Goal: Task Accomplishment & Management: Use online tool/utility

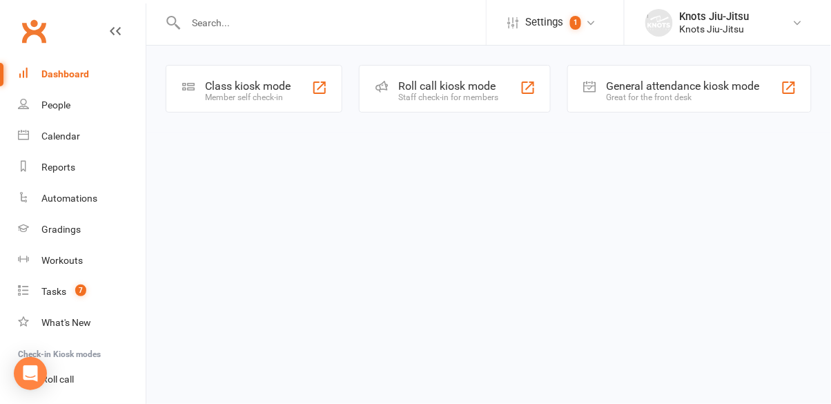
click at [238, 98] on div "Member self check-in" at bounding box center [248, 97] width 86 height 10
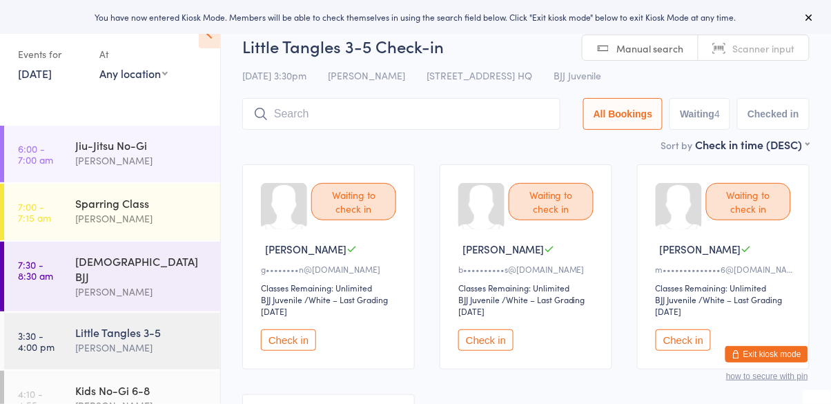
click at [494, 335] on button "Check in" at bounding box center [485, 339] width 55 height 21
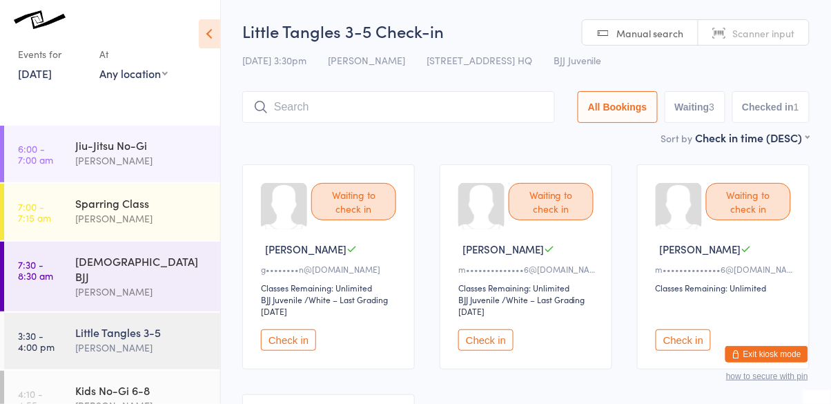
scroll to position [4, 0]
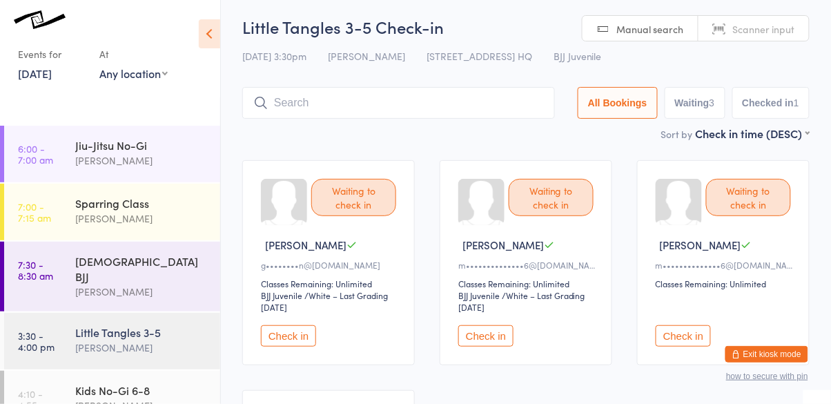
click at [295, 344] on button "Check in" at bounding box center [288, 335] width 55 height 21
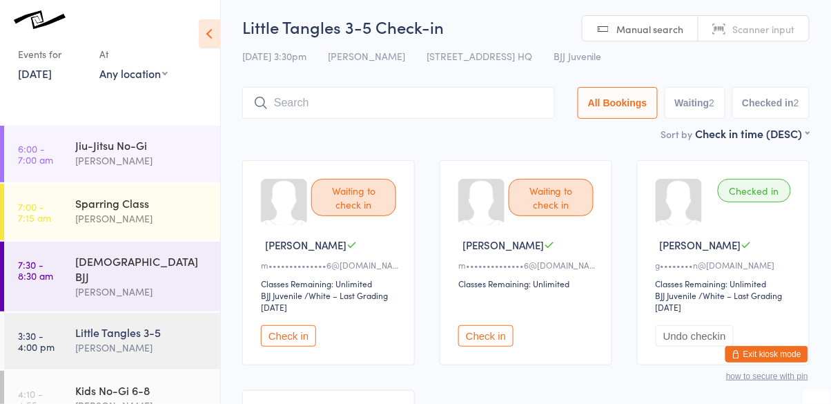
click at [306, 340] on button "Check in" at bounding box center [288, 335] width 55 height 21
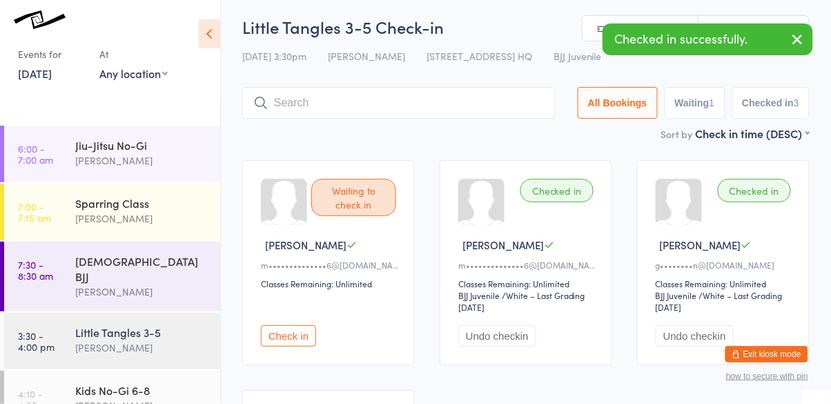
click at [283, 344] on button "Check in" at bounding box center [288, 335] width 55 height 21
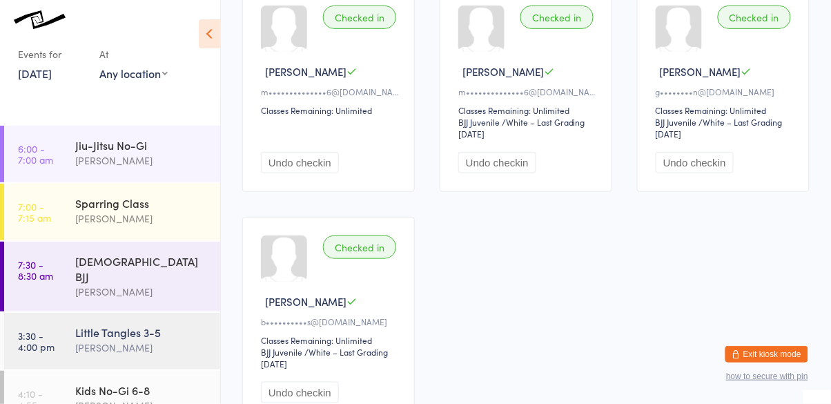
scroll to position [0, 0]
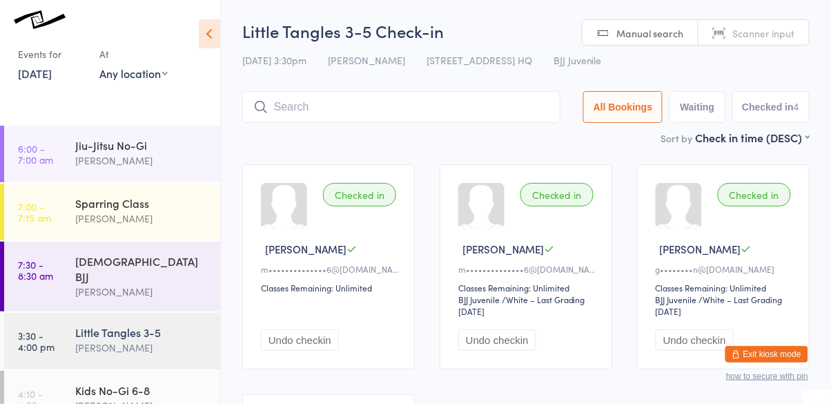
click at [440, 111] on input "search" at bounding box center [401, 107] width 318 height 32
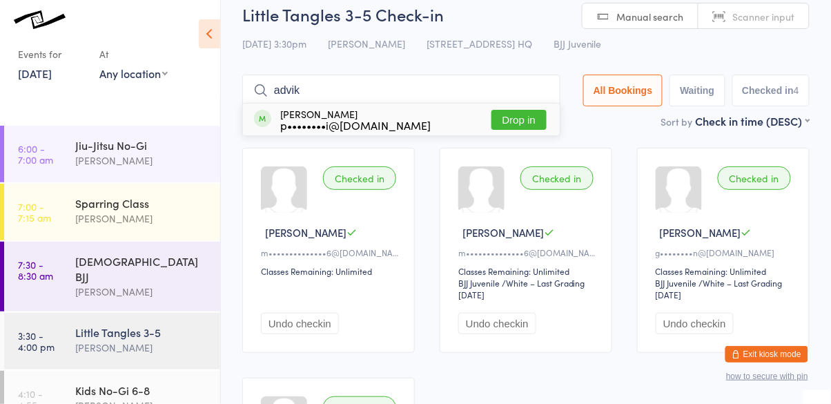
scroll to position [15, 0]
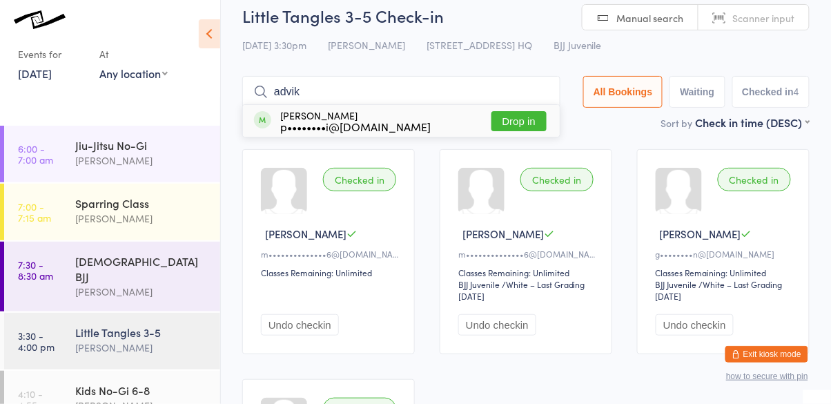
type input "advik"
click at [524, 128] on button "Drop in" at bounding box center [518, 121] width 55 height 20
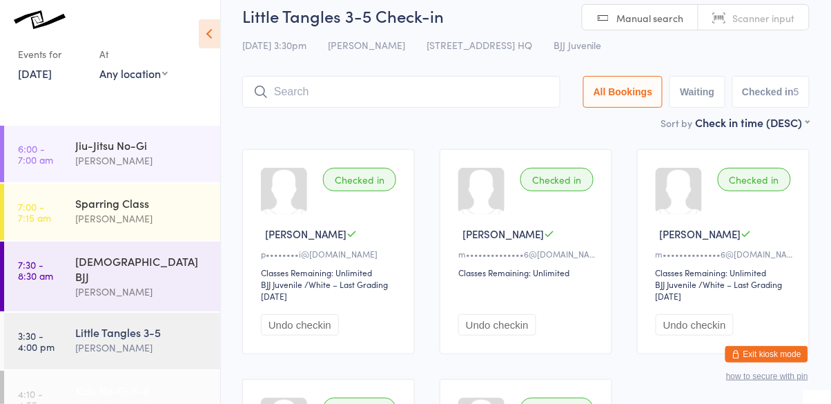
click at [137, 397] on div "Cassio Martins" at bounding box center [141, 405] width 133 height 16
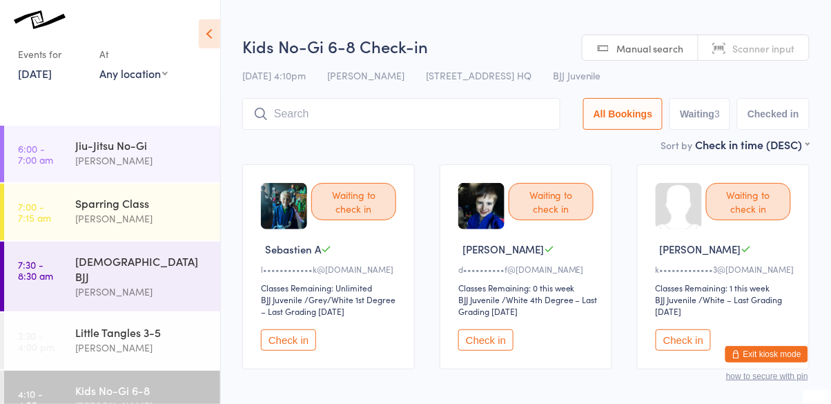
click at [493, 345] on button "Check in" at bounding box center [485, 339] width 55 height 21
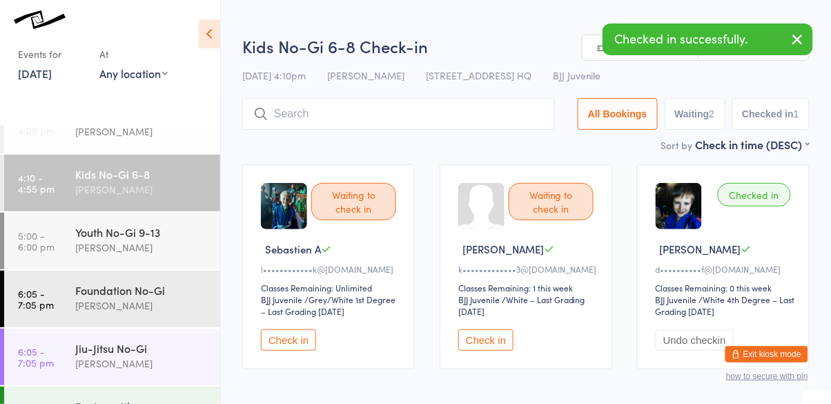
scroll to position [216, 0]
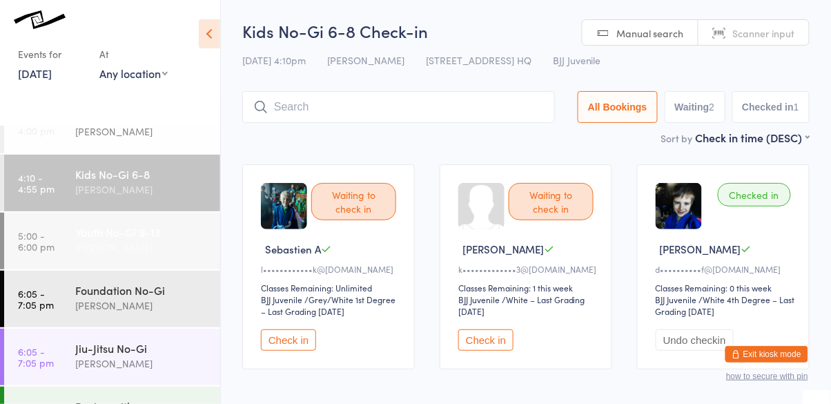
click at [112, 224] on div "Youth No-Gi 9-13" at bounding box center [141, 231] width 133 height 15
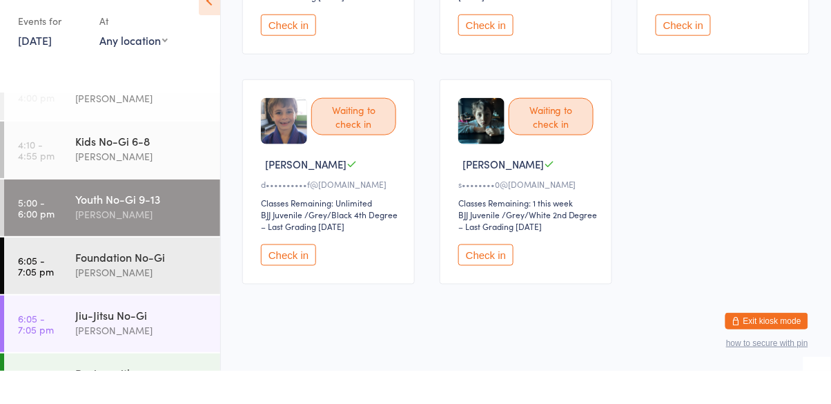
scroll to position [284, 0]
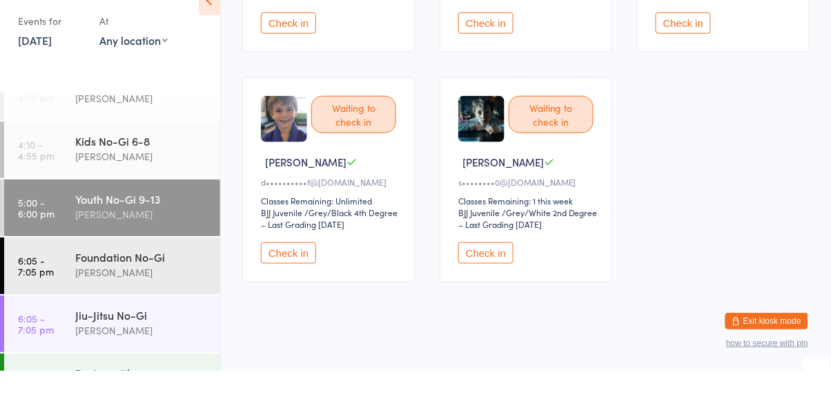
click at [291, 284] on button "Check in" at bounding box center [288, 285] width 55 height 21
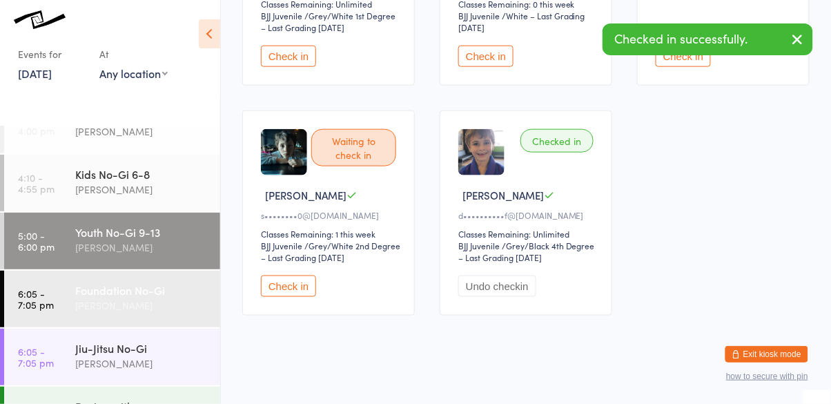
click at [141, 297] on div "Cassio Martins" at bounding box center [141, 305] width 133 height 16
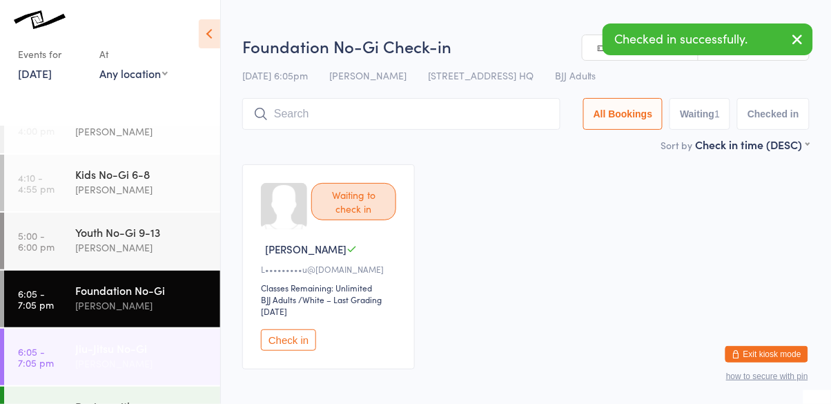
click at [145, 340] on div "Jiu-Jitsu No-Gi" at bounding box center [141, 347] width 133 height 15
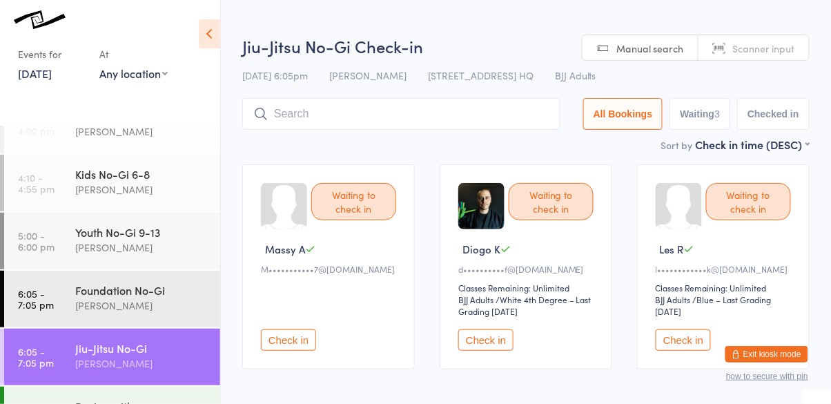
click at [490, 346] on button "Check in" at bounding box center [485, 339] width 55 height 21
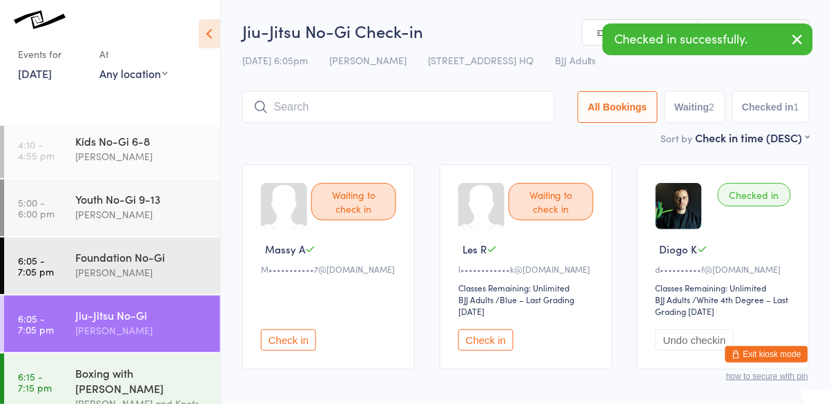
scroll to position [247, 0]
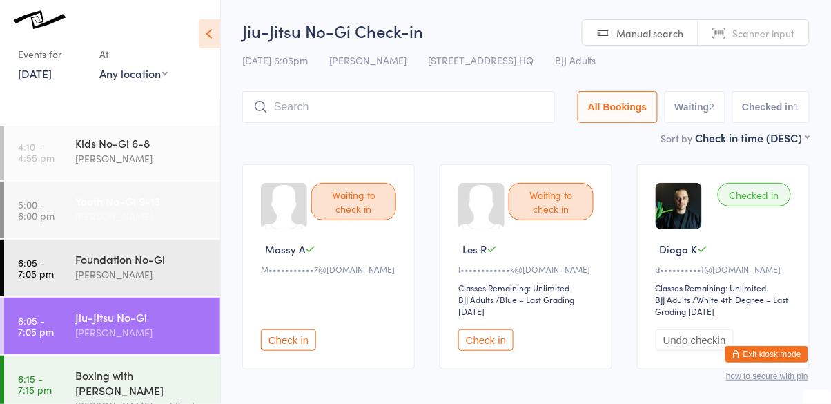
click at [125, 193] on div "Youth No-Gi 9-13" at bounding box center [141, 200] width 133 height 15
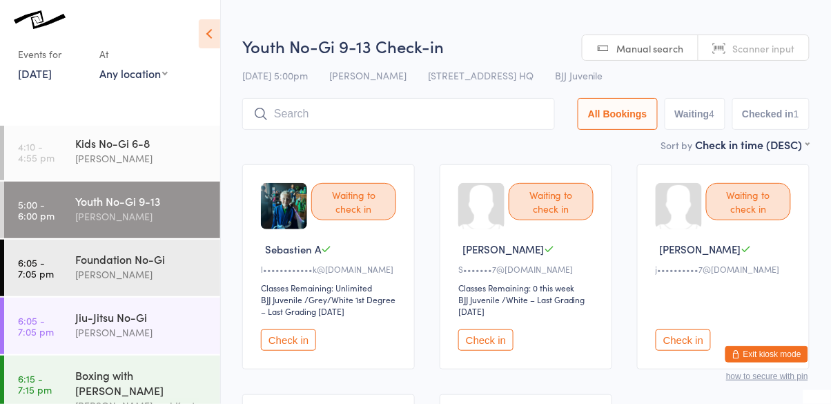
click at [282, 343] on button "Check in" at bounding box center [288, 339] width 55 height 21
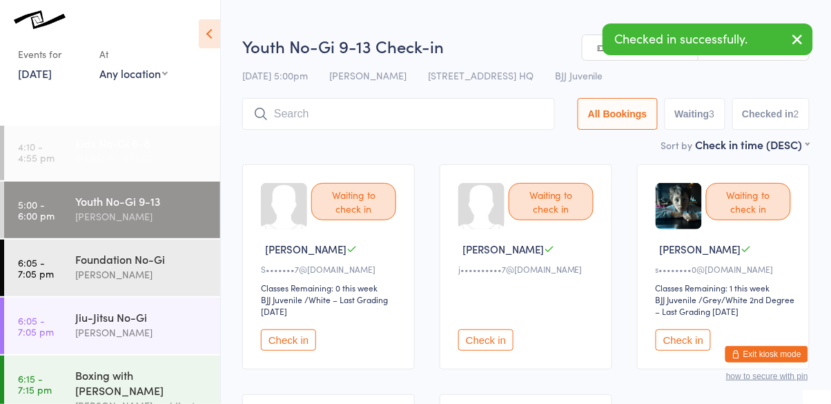
click at [135, 150] on div "Cassio Martins" at bounding box center [141, 158] width 133 height 16
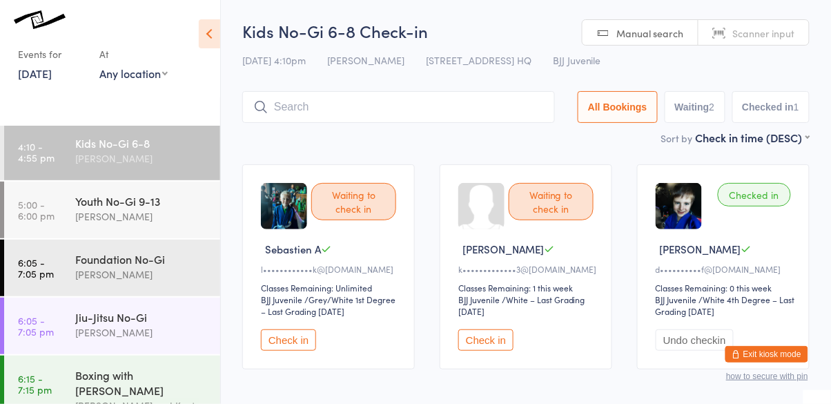
click at [288, 347] on button "Check in" at bounding box center [288, 339] width 55 height 21
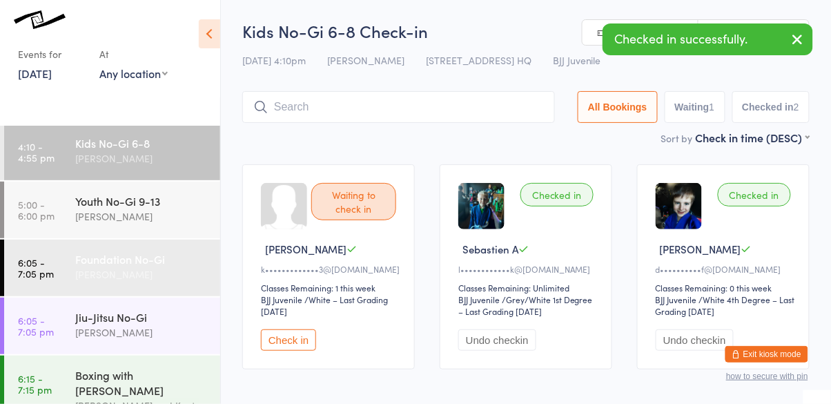
click at [150, 266] on div "Cassio Martins" at bounding box center [141, 274] width 133 height 16
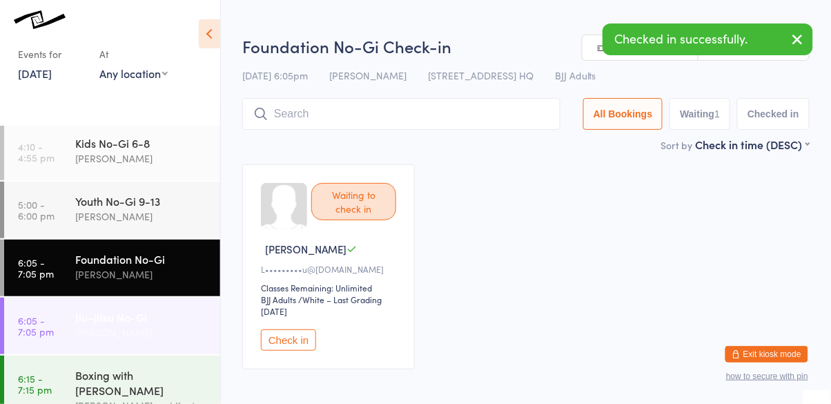
click at [137, 310] on div "Jiu-Jitsu No-Gi" at bounding box center [141, 316] width 133 height 15
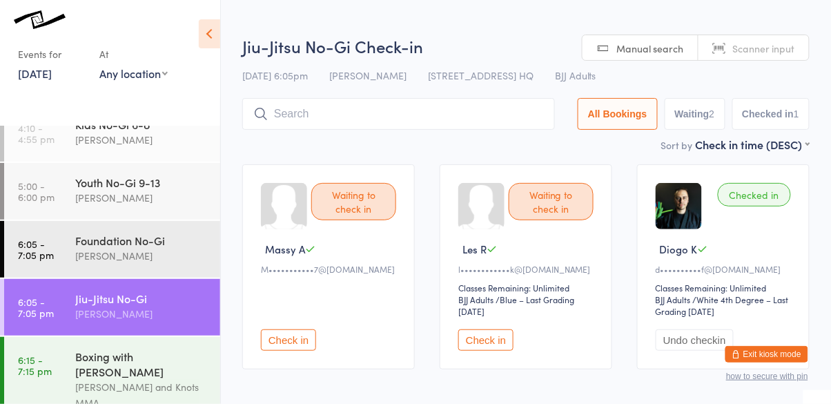
scroll to position [243, 0]
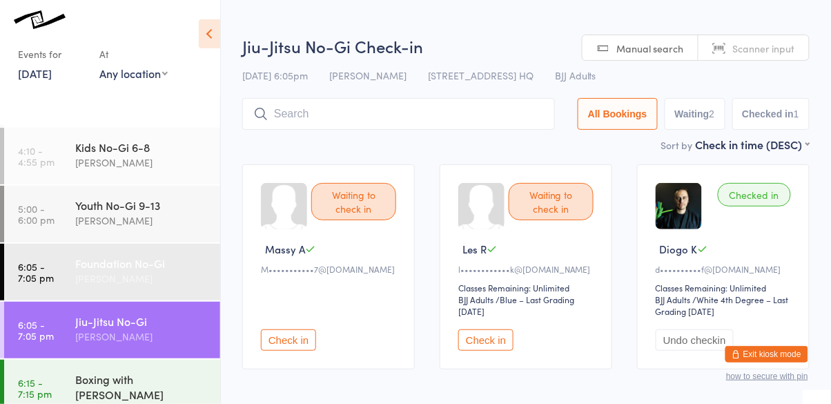
click at [121, 255] on div "Foundation No-Gi" at bounding box center [141, 262] width 133 height 15
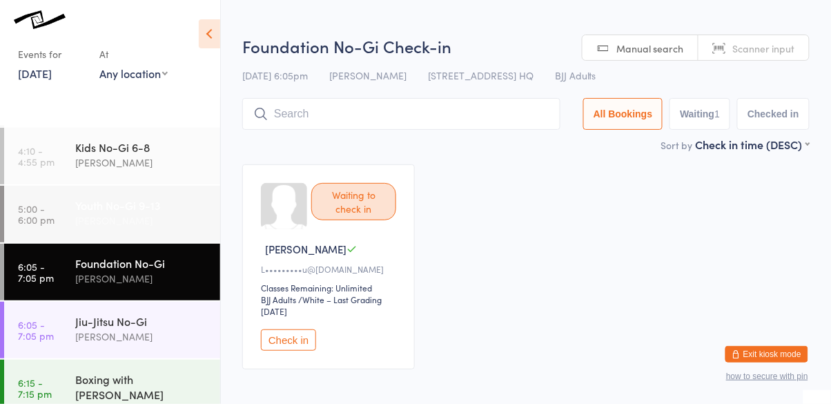
click at [115, 197] on div "Youth No-Gi 9-13" at bounding box center [141, 204] width 133 height 15
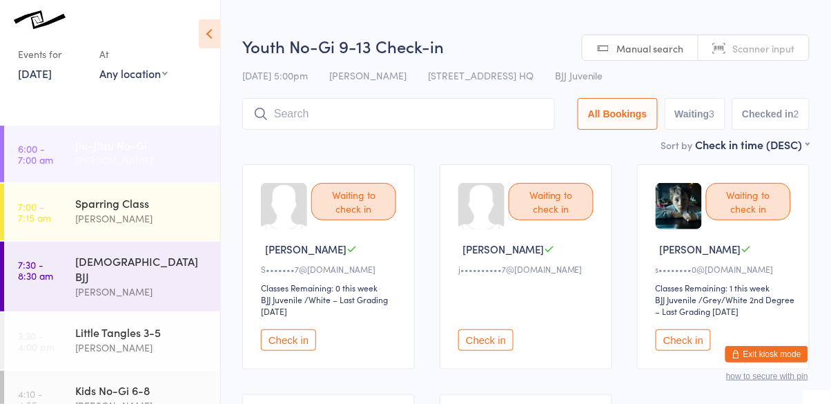
click at [127, 159] on div "Cassio Martins" at bounding box center [141, 161] width 133 height 16
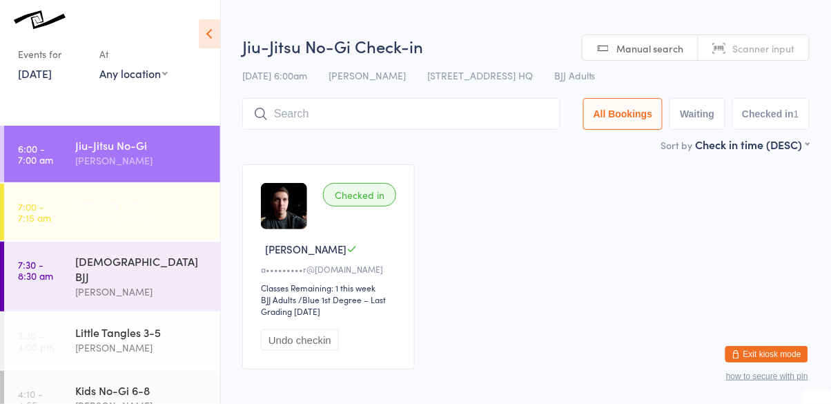
click at [132, 220] on div "Cassio Martins" at bounding box center [141, 218] width 133 height 16
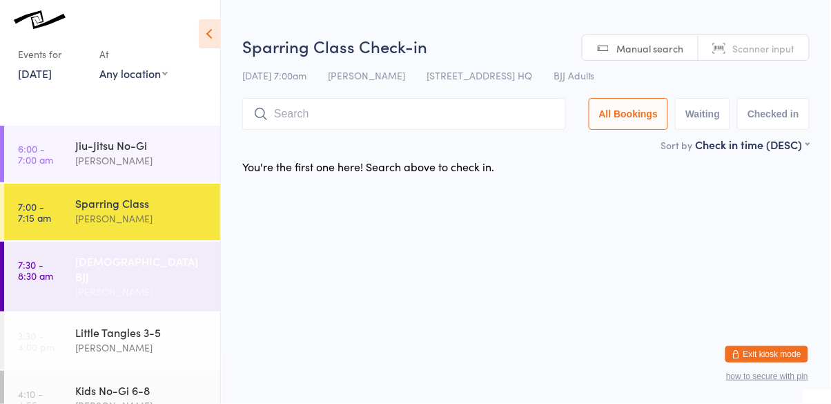
click at [132, 264] on div "Ladies BJJ" at bounding box center [141, 268] width 133 height 30
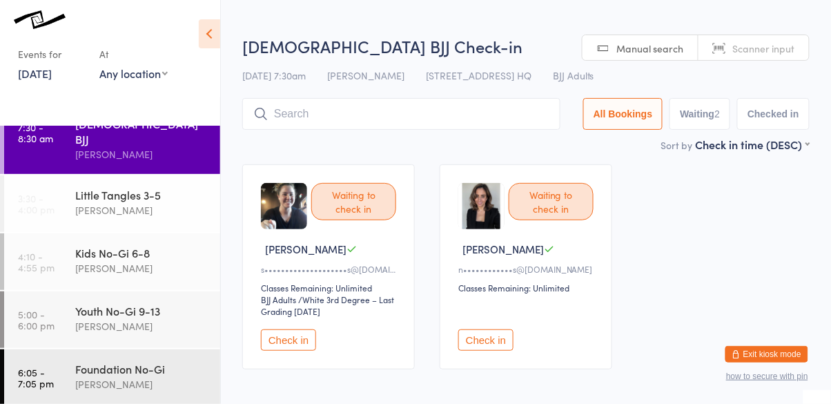
scroll to position [138, 0]
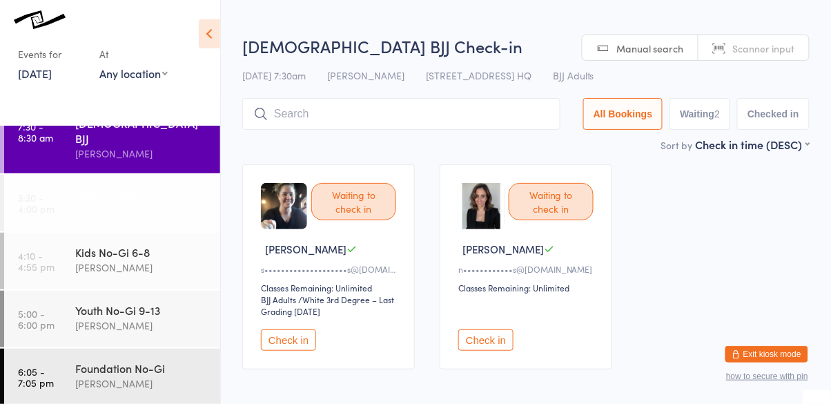
click at [154, 202] on div "Cassio Martins" at bounding box center [141, 210] width 133 height 16
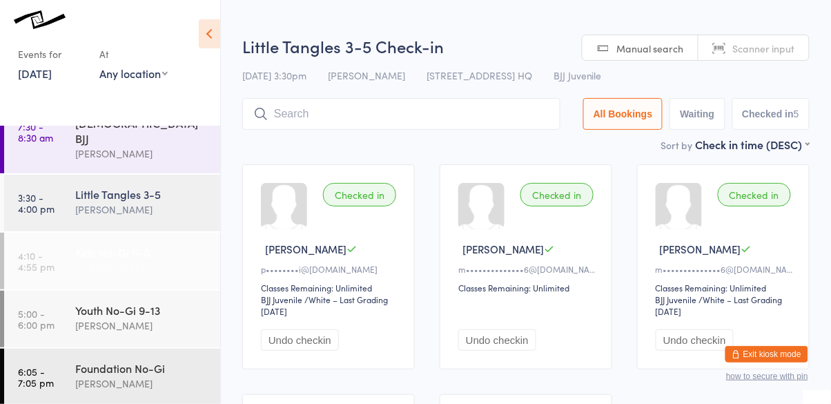
click at [137, 244] on div "Kids No-Gi 6-8" at bounding box center [141, 251] width 133 height 15
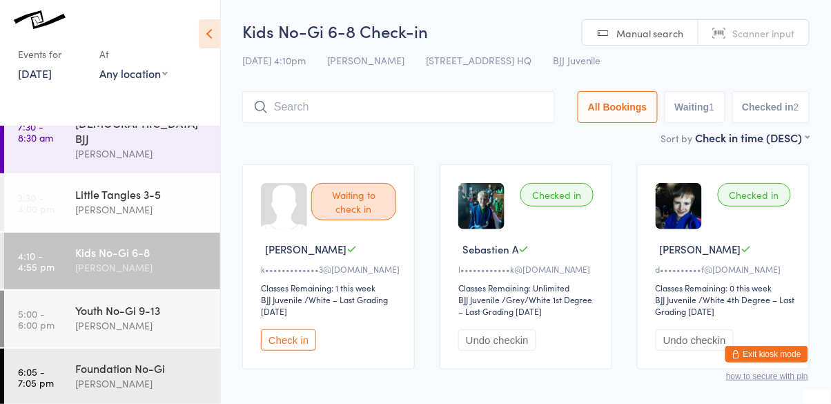
click at [279, 344] on button "Check in" at bounding box center [288, 339] width 55 height 21
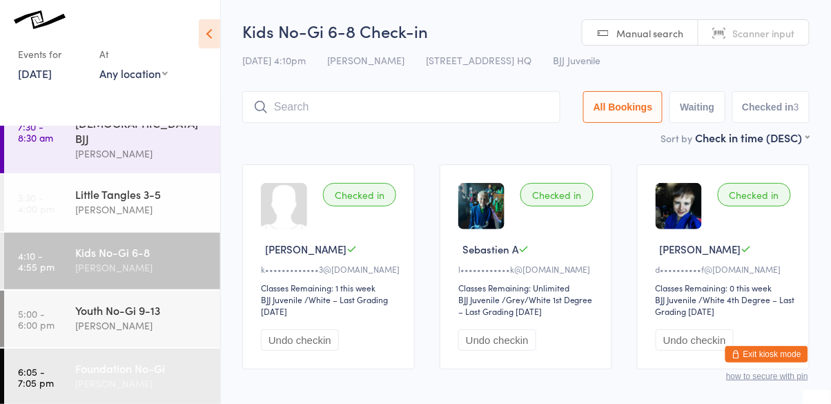
click at [74, 359] on link "6:05 - 7:05 pm Foundation No-Gi Cassio Martins" at bounding box center [112, 376] width 216 height 57
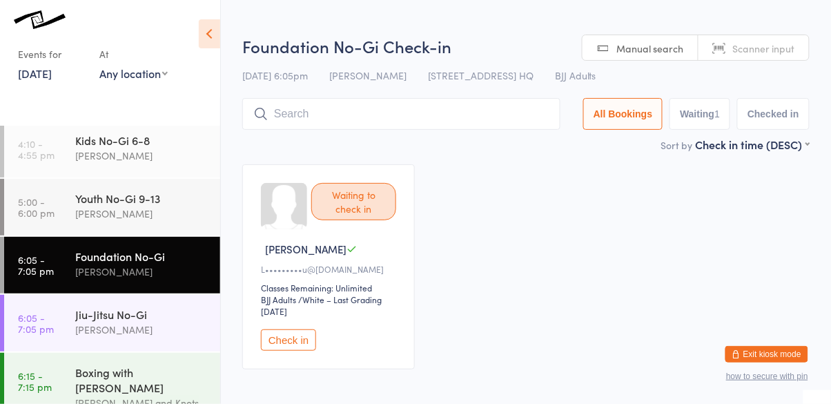
scroll to position [257, 0]
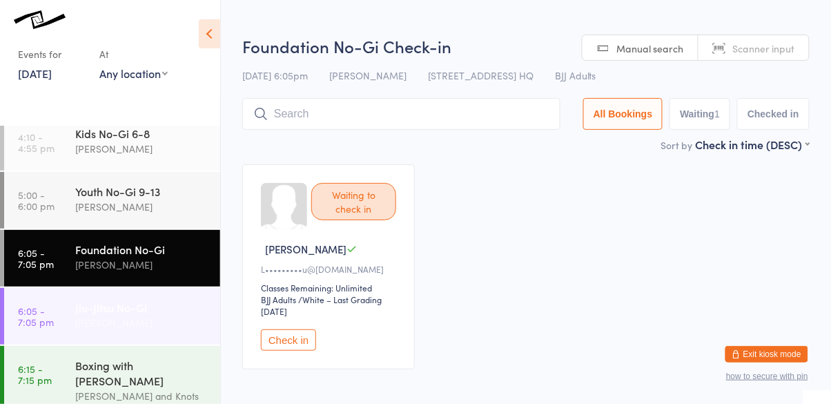
click at [57, 297] on link "6:05 - 7:05 pm Jiu-Jitsu No-Gi Cassio Martins" at bounding box center [112, 316] width 216 height 57
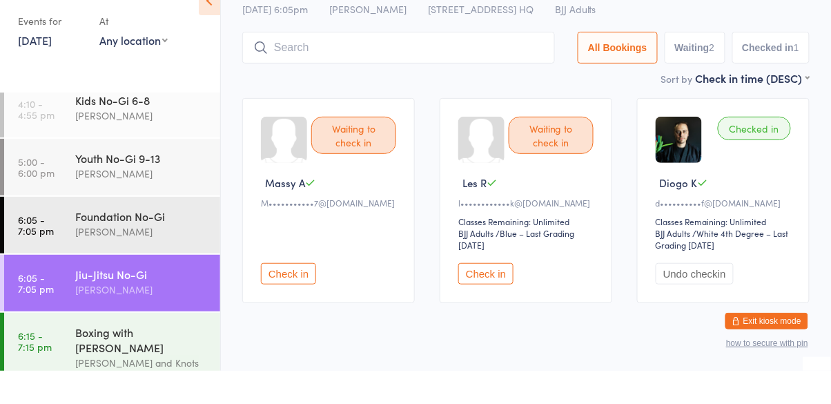
scroll to position [63, 0]
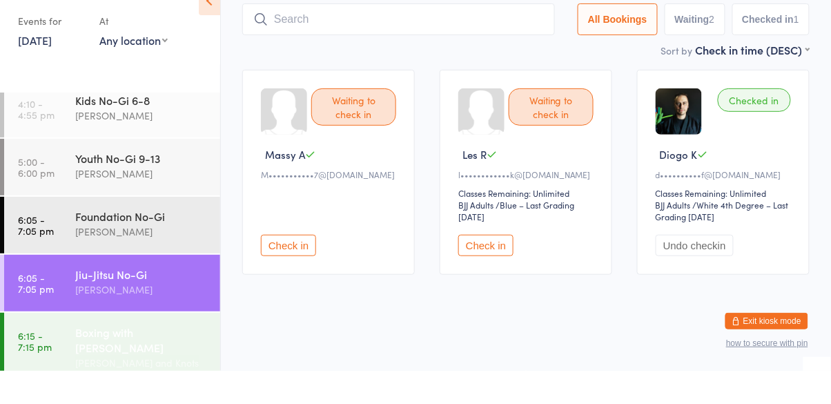
click at [60, 356] on link "6:15 - 7:15 pm Boxing with Hani Kamel Cassio Martins and Knots MMA" at bounding box center [112, 389] width 216 height 86
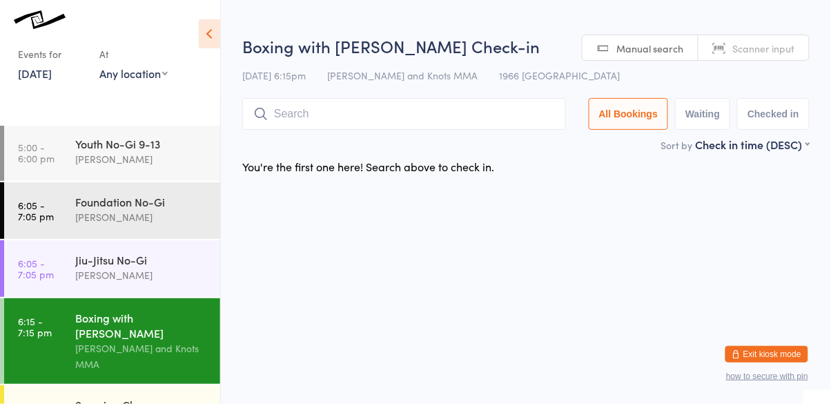
scroll to position [315, 0]
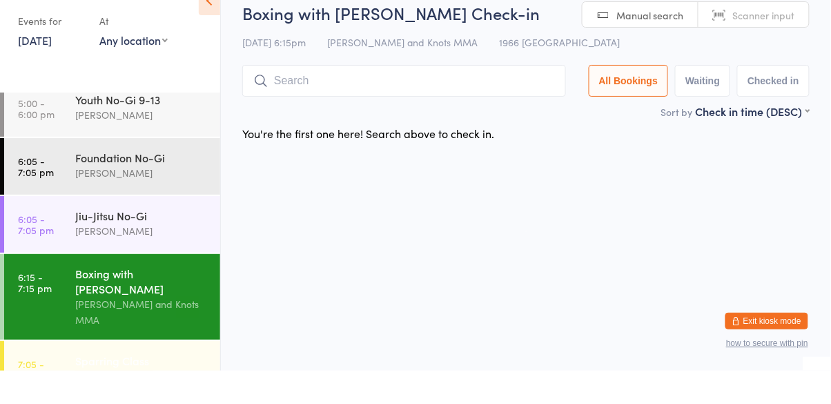
click at [61, 374] on link "7:05 - 7:35 pm Sparring Class Cassio Martins" at bounding box center [112, 402] width 216 height 57
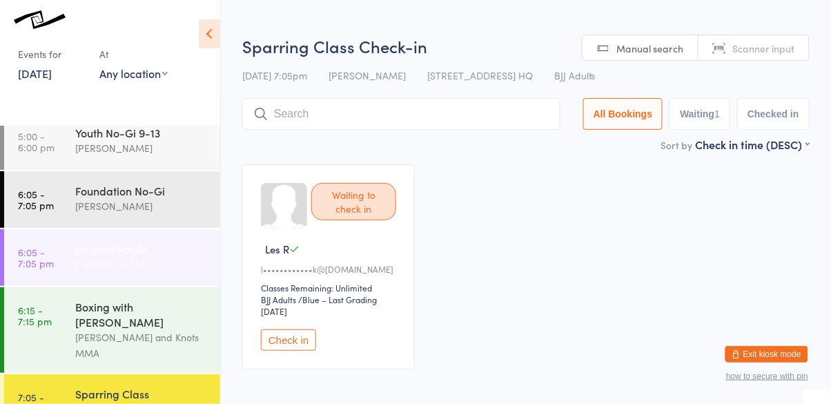
click at [52, 246] on time "6:05 - 7:05 pm" at bounding box center [36, 257] width 36 height 22
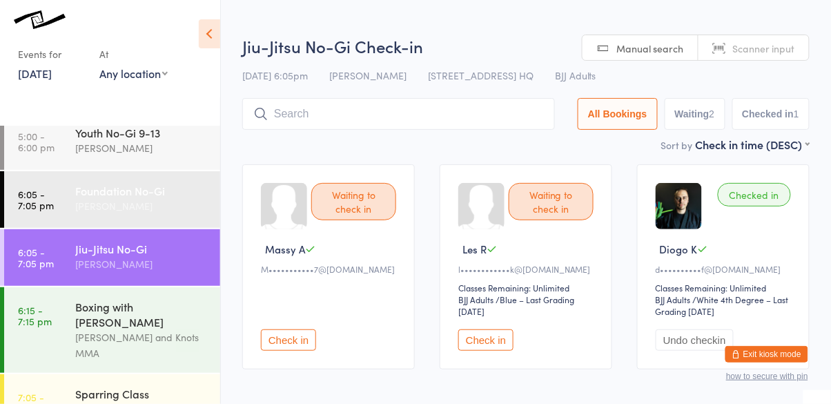
click at [59, 195] on link "6:05 - 7:05 pm Foundation No-Gi Cassio Martins" at bounding box center [112, 199] width 216 height 57
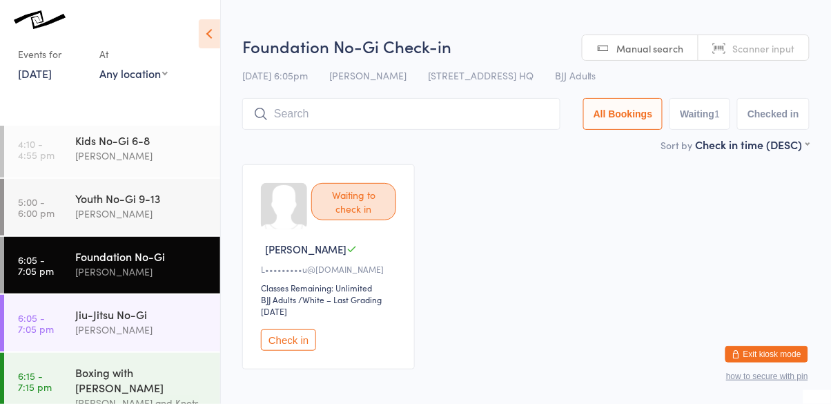
scroll to position [229, 0]
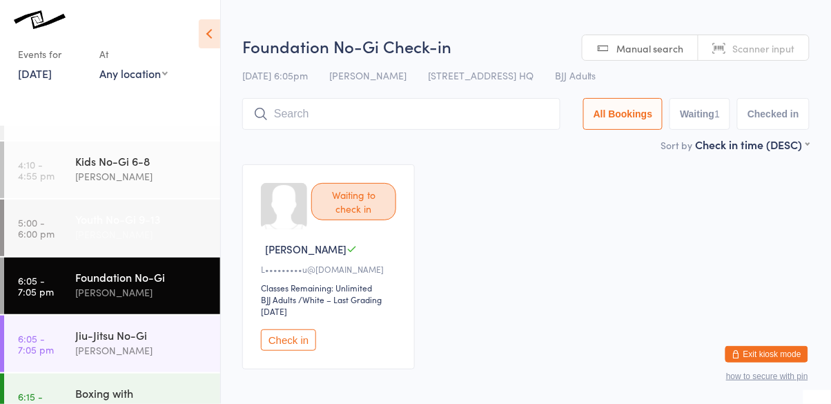
click at [65, 217] on link "5:00 - 6:00 pm Youth No-Gi 9-13 Cassio Martins" at bounding box center [112, 227] width 216 height 57
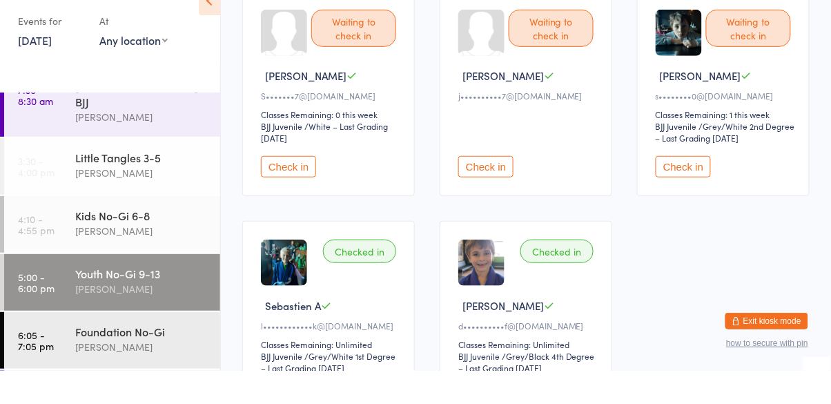
scroll to position [124, 0]
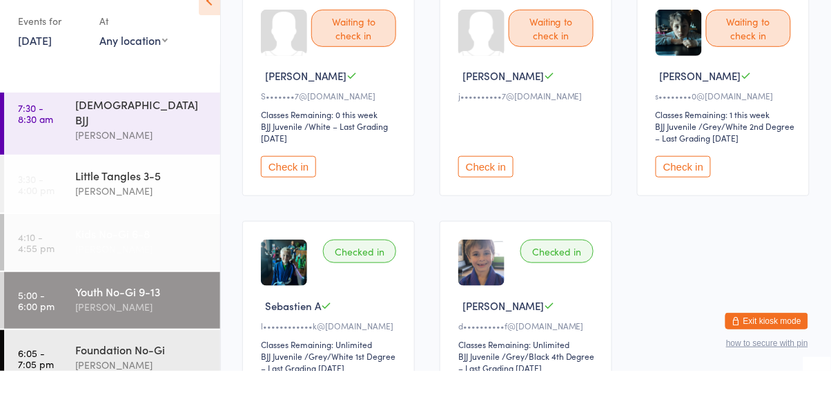
click at [72, 255] on link "4:10 - 4:55 pm Kids No-Gi 6-8 Cassio Martins" at bounding box center [112, 275] width 216 height 57
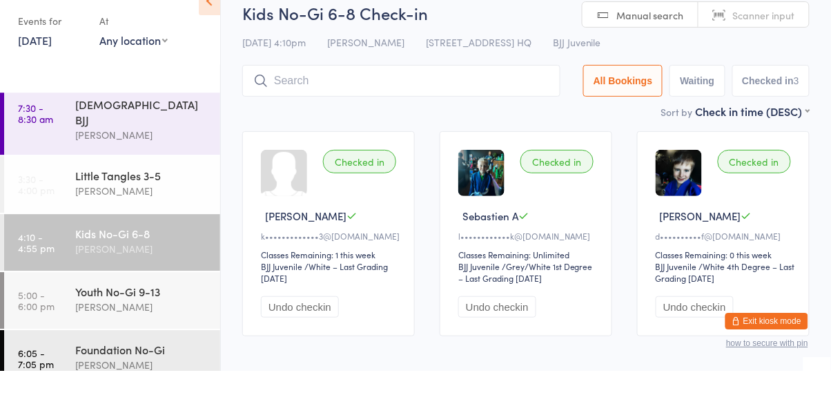
scroll to position [63, 0]
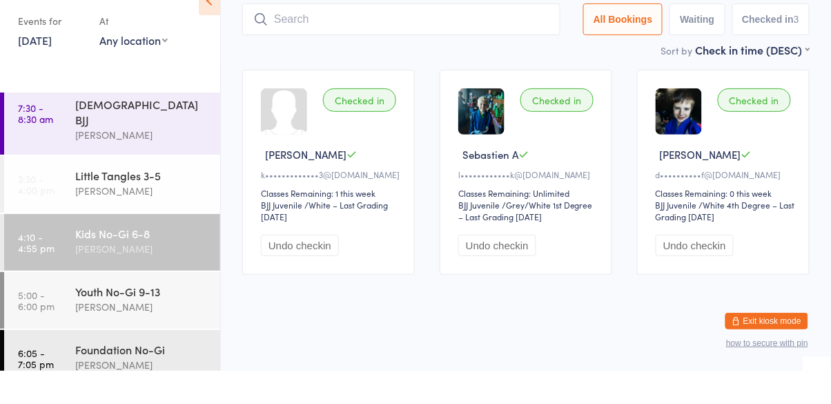
click at [62, 257] on link "4:10 - 4:55 pm Kids No-Gi 6-8 Cassio Martins" at bounding box center [112, 275] width 216 height 57
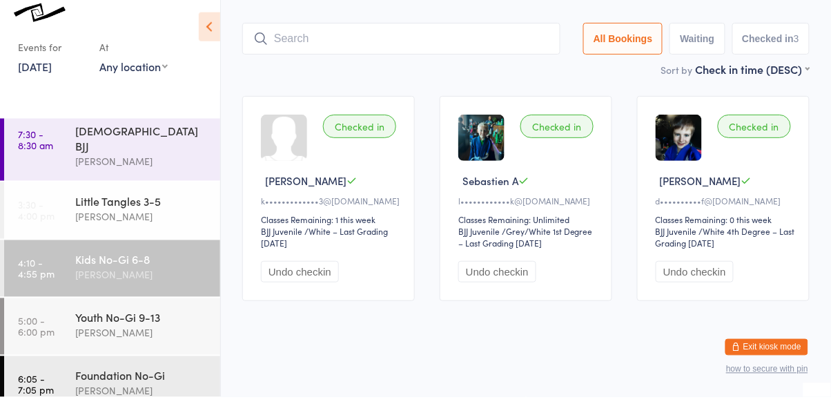
scroll to position [0, 0]
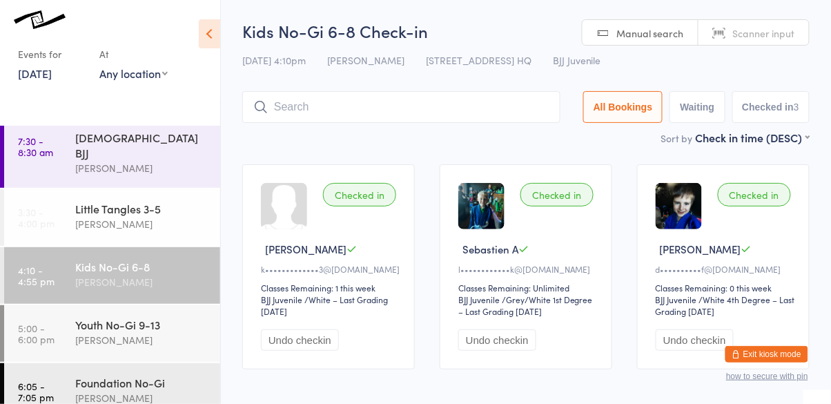
click at [382, 110] on input "search" at bounding box center [401, 107] width 318 height 32
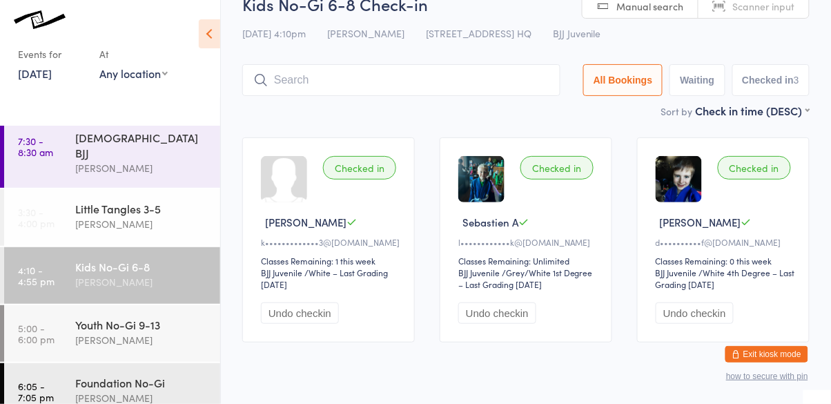
scroll to position [63, 0]
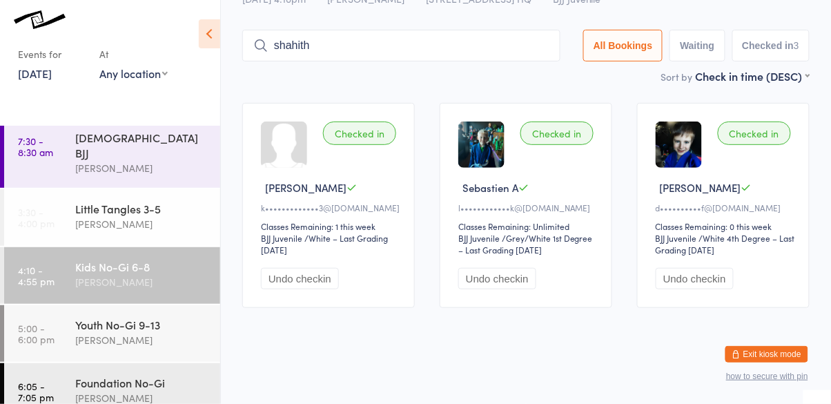
click at [507, 46] on input "shahith" at bounding box center [401, 46] width 318 height 32
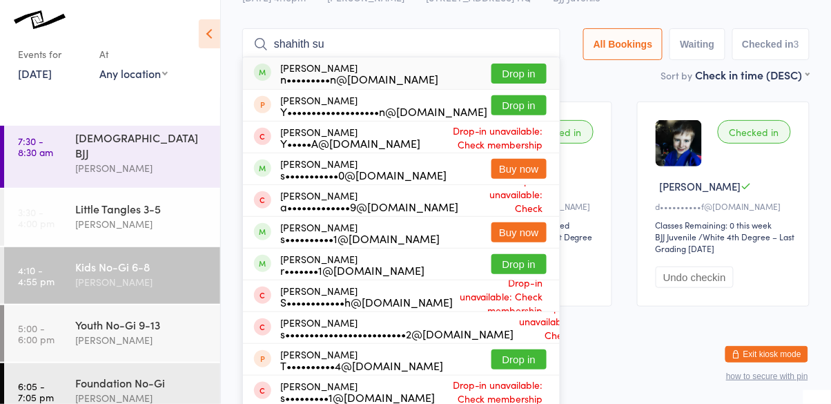
type input "shahith su"
click at [518, 77] on button "Drop in" at bounding box center [518, 73] width 55 height 20
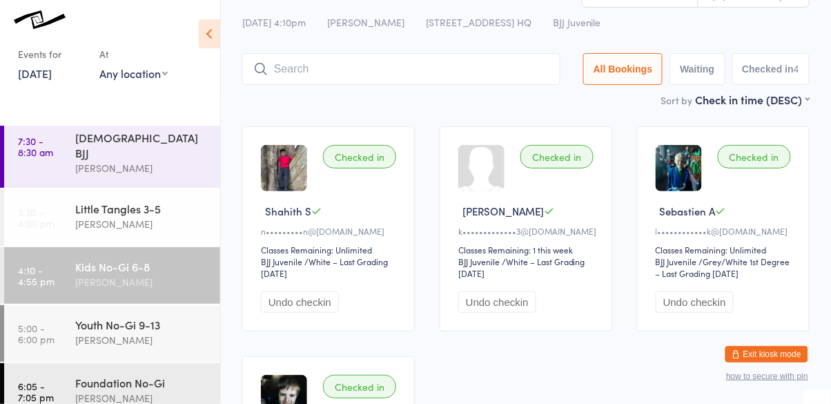
scroll to position [0, 0]
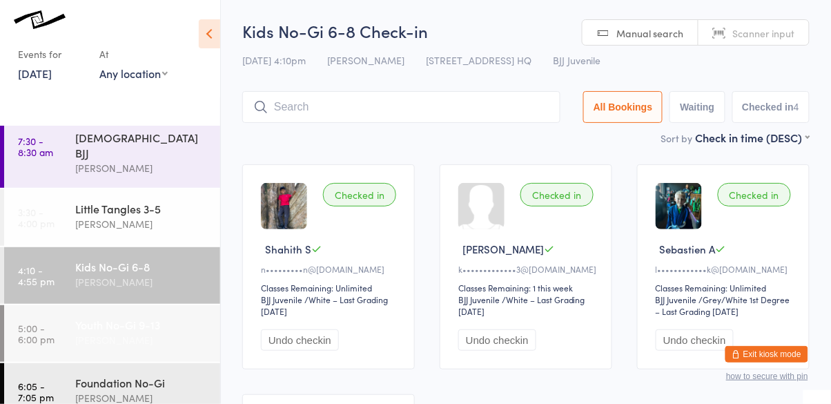
click at [142, 317] on div "Youth No-Gi 9-13" at bounding box center [141, 324] width 133 height 15
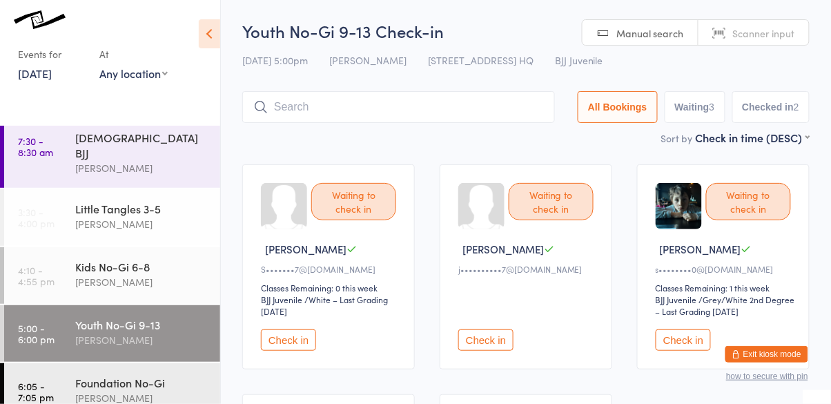
click at [414, 105] on input "search" at bounding box center [398, 107] width 313 height 32
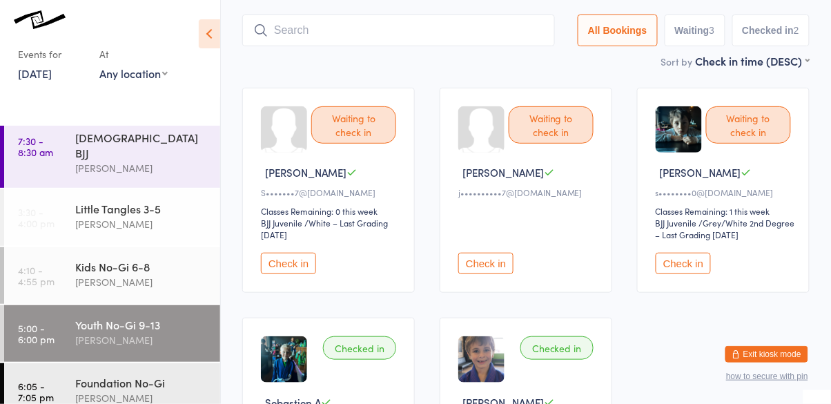
scroll to position [92, 0]
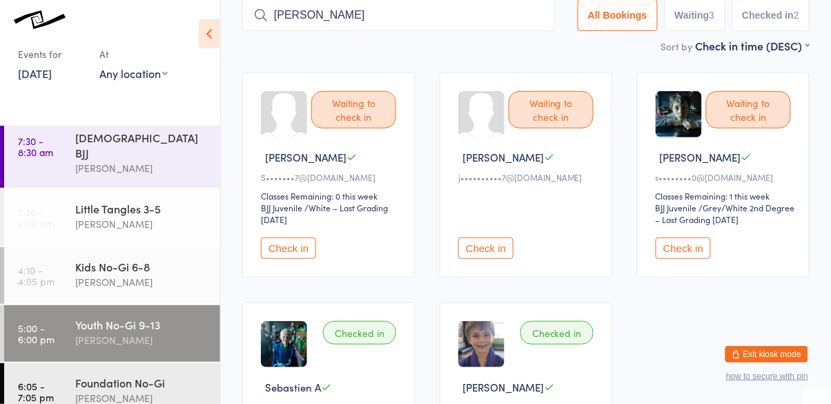
type input "kirthik"
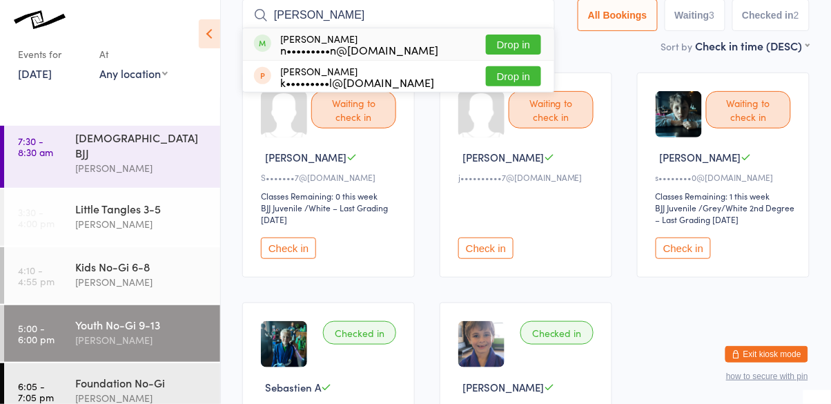
click at [524, 52] on button "Drop in" at bounding box center [513, 45] width 55 height 20
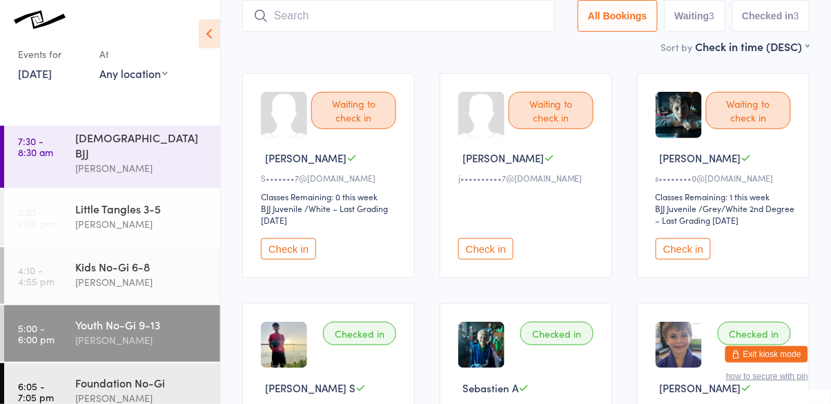
click at [157, 317] on div "Youth No-Gi 9-13" at bounding box center [141, 324] width 133 height 15
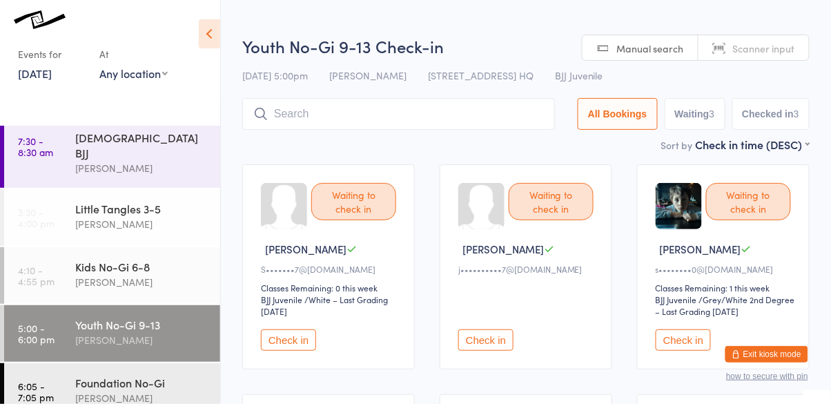
click at [353, 221] on div "Waiting to check in Zachary C S•••••••7@hotmail.com Classes Remaining: 0 this w…" at bounding box center [328, 266] width 173 height 205
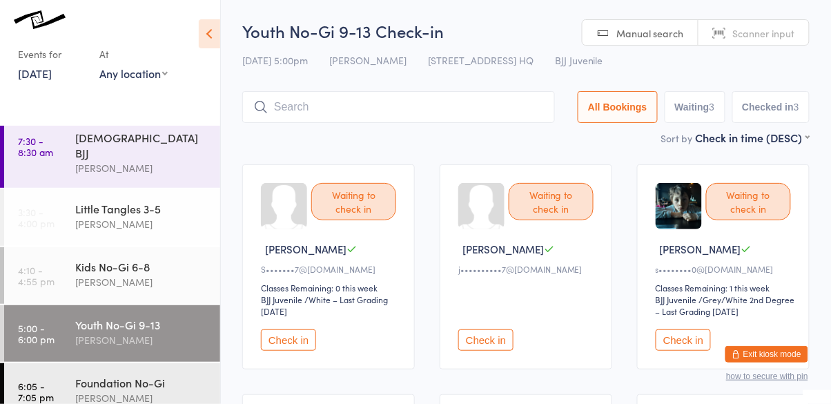
click at [352, 213] on div "Waiting to check in" at bounding box center [353, 201] width 85 height 37
click at [363, 202] on div "Waiting to check in" at bounding box center [353, 201] width 85 height 37
click at [346, 213] on div "Waiting to check in" at bounding box center [353, 201] width 85 height 37
click at [298, 348] on button "Check in" at bounding box center [288, 339] width 55 height 21
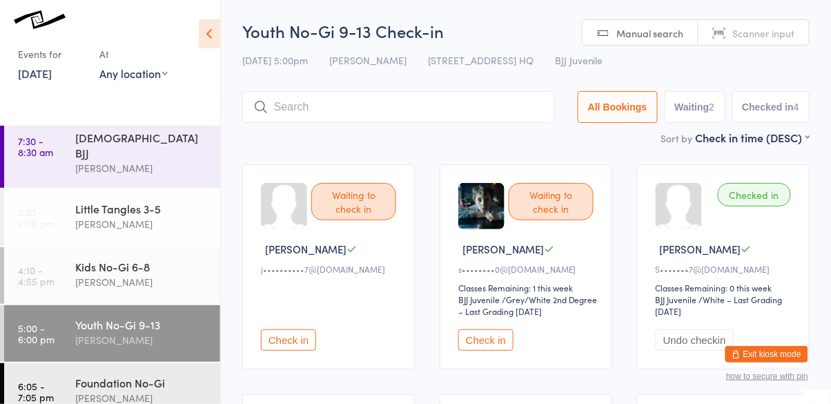
click at [151, 317] on div "Youth No-Gi 9-13" at bounding box center [141, 324] width 133 height 15
click at [321, 104] on input "search" at bounding box center [398, 107] width 313 height 32
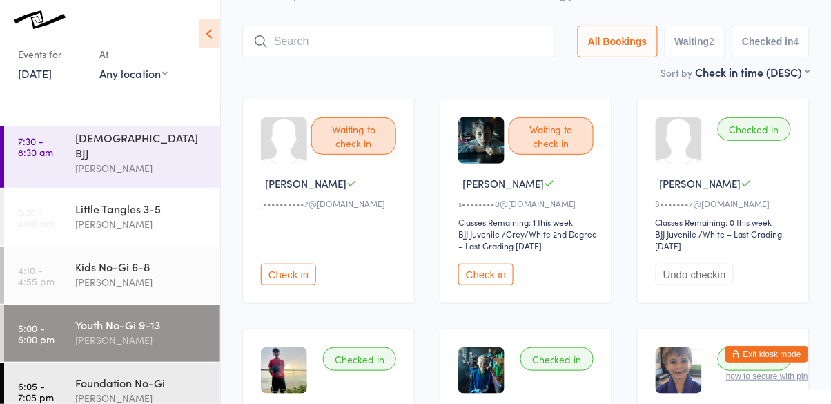
scroll to position [92, 0]
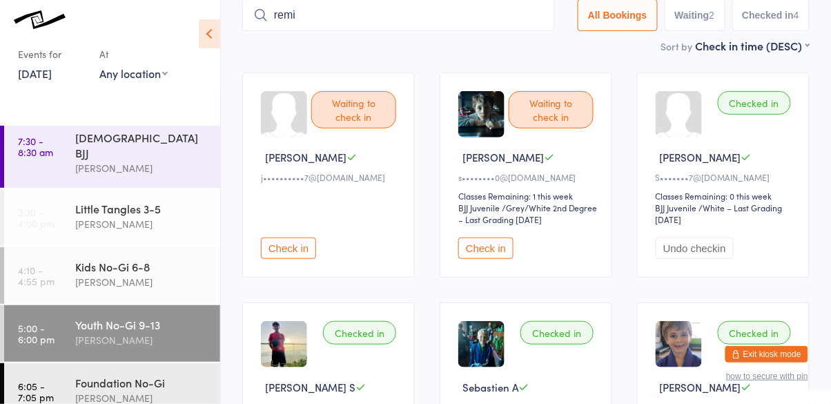
type input "remi"
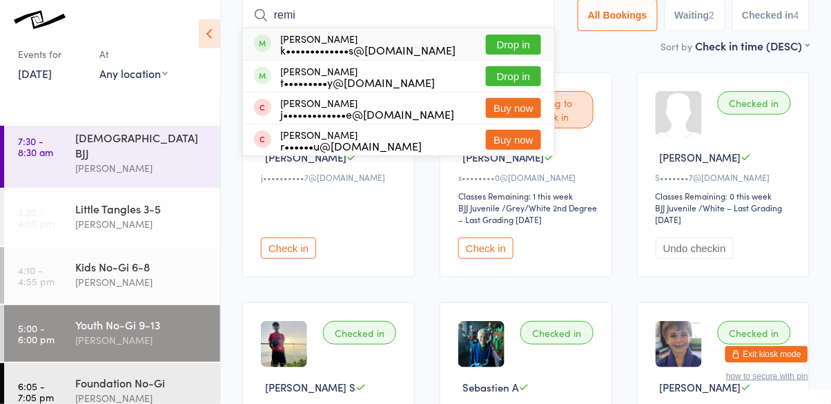
click at [524, 73] on button "Drop in" at bounding box center [513, 76] width 55 height 20
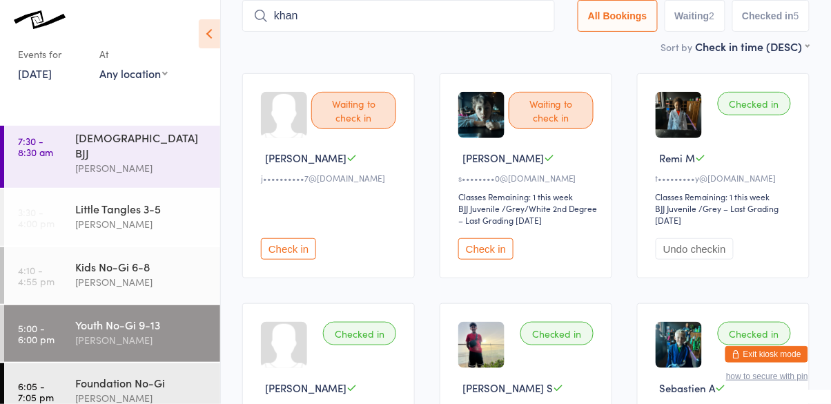
type input "khan"
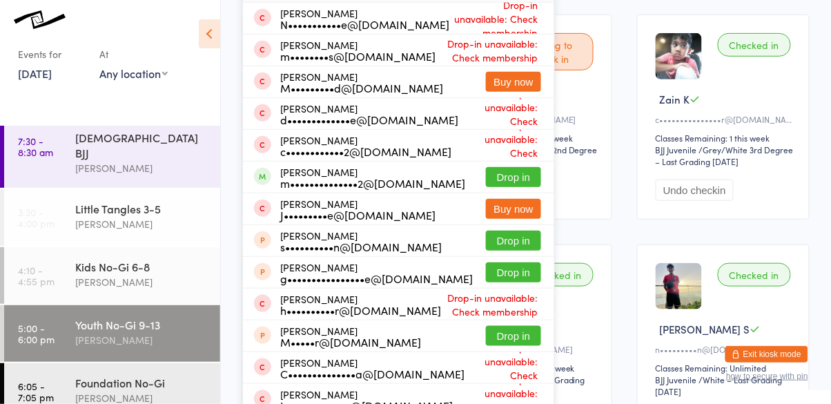
scroll to position [0, 0]
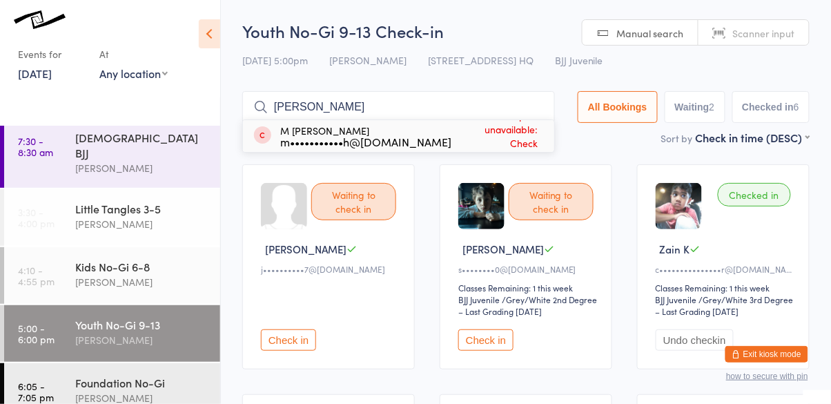
type input "madeleine"
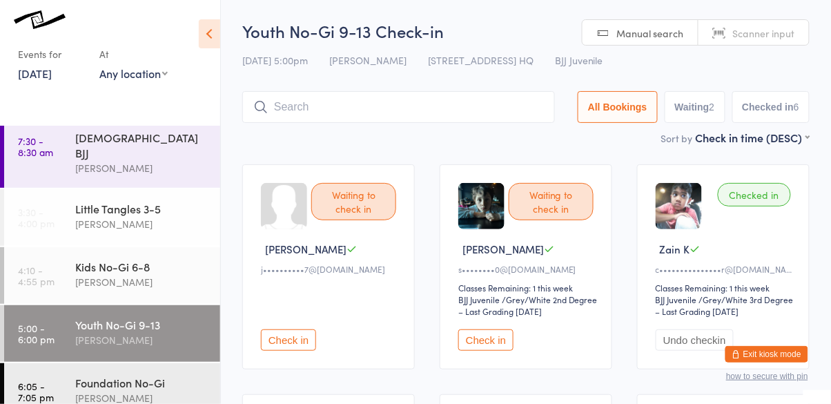
click at [404, 110] on input "search" at bounding box center [398, 107] width 313 height 32
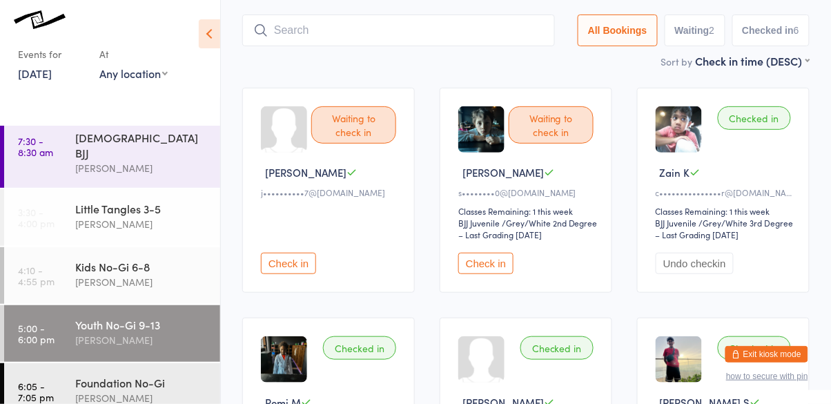
scroll to position [92, 0]
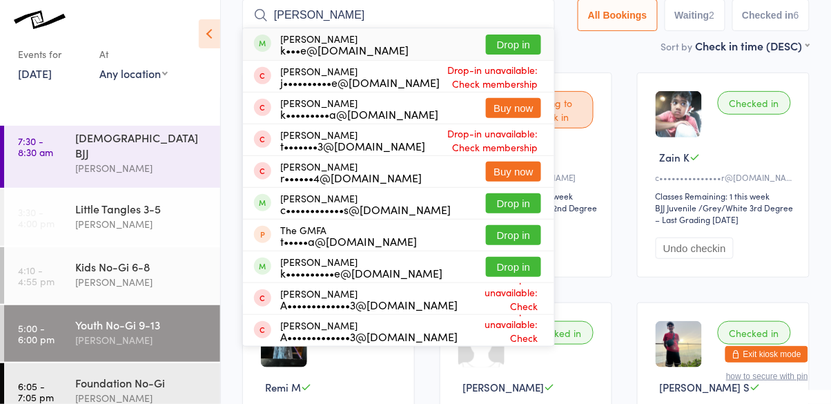
type input "theodore"
click at [512, 54] on button "Drop in" at bounding box center [513, 45] width 55 height 20
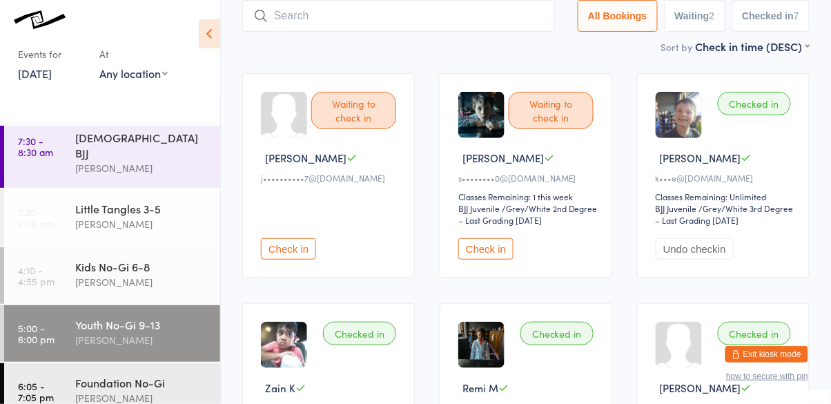
click at [283, 253] on button "Check in" at bounding box center [288, 248] width 55 height 21
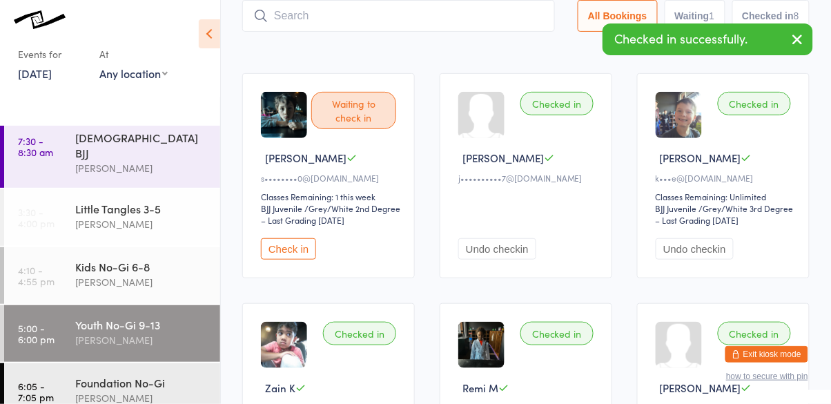
click at [288, 241] on button "Check in" at bounding box center [288, 248] width 55 height 21
